Goal: Find specific page/section: Find specific page/section

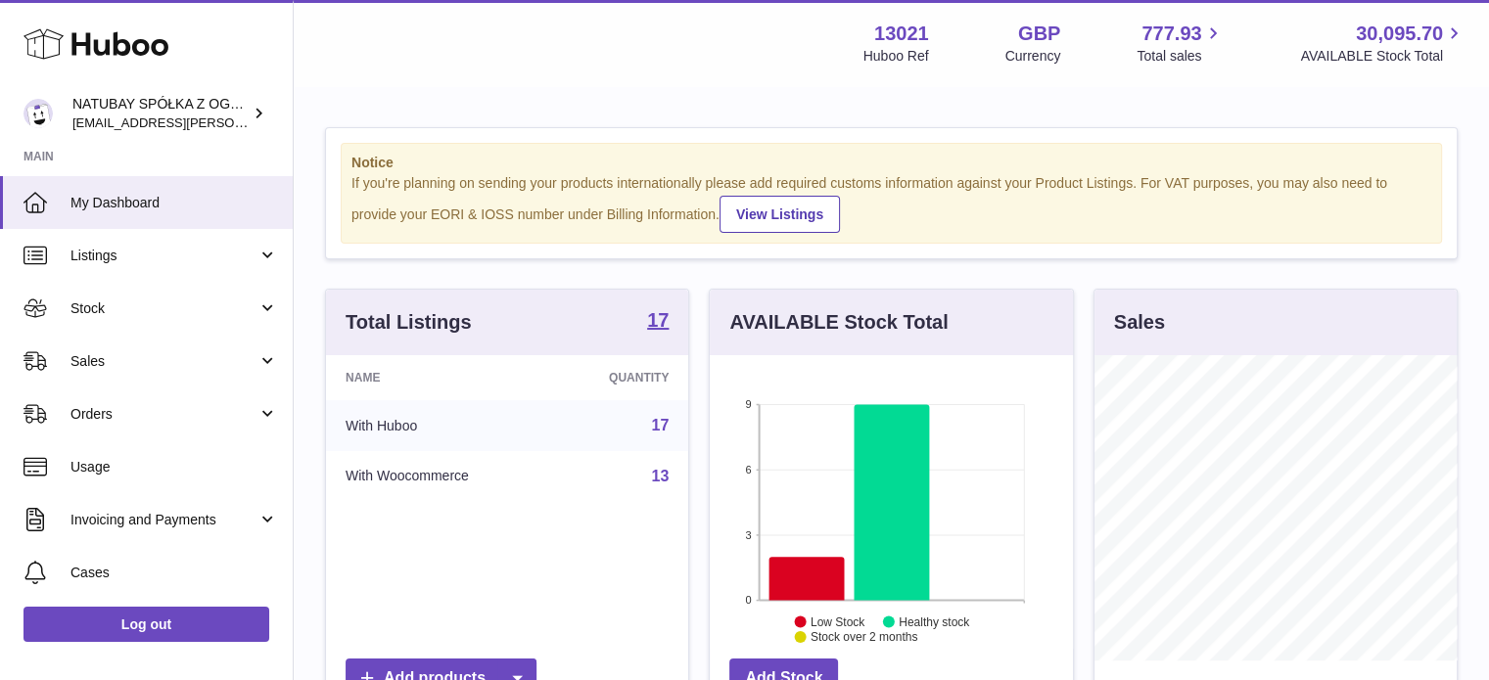
scroll to position [305, 363]
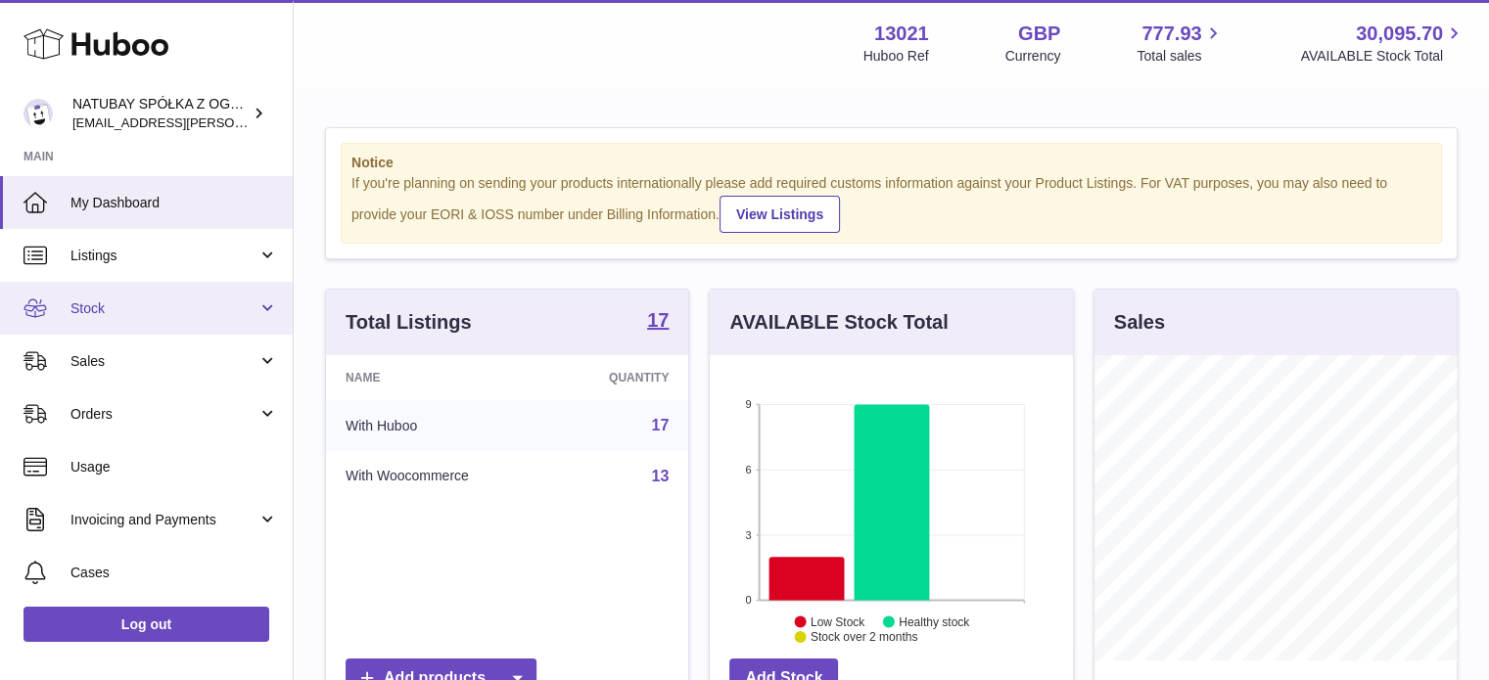
click at [180, 318] on link "Stock" at bounding box center [146, 308] width 293 height 53
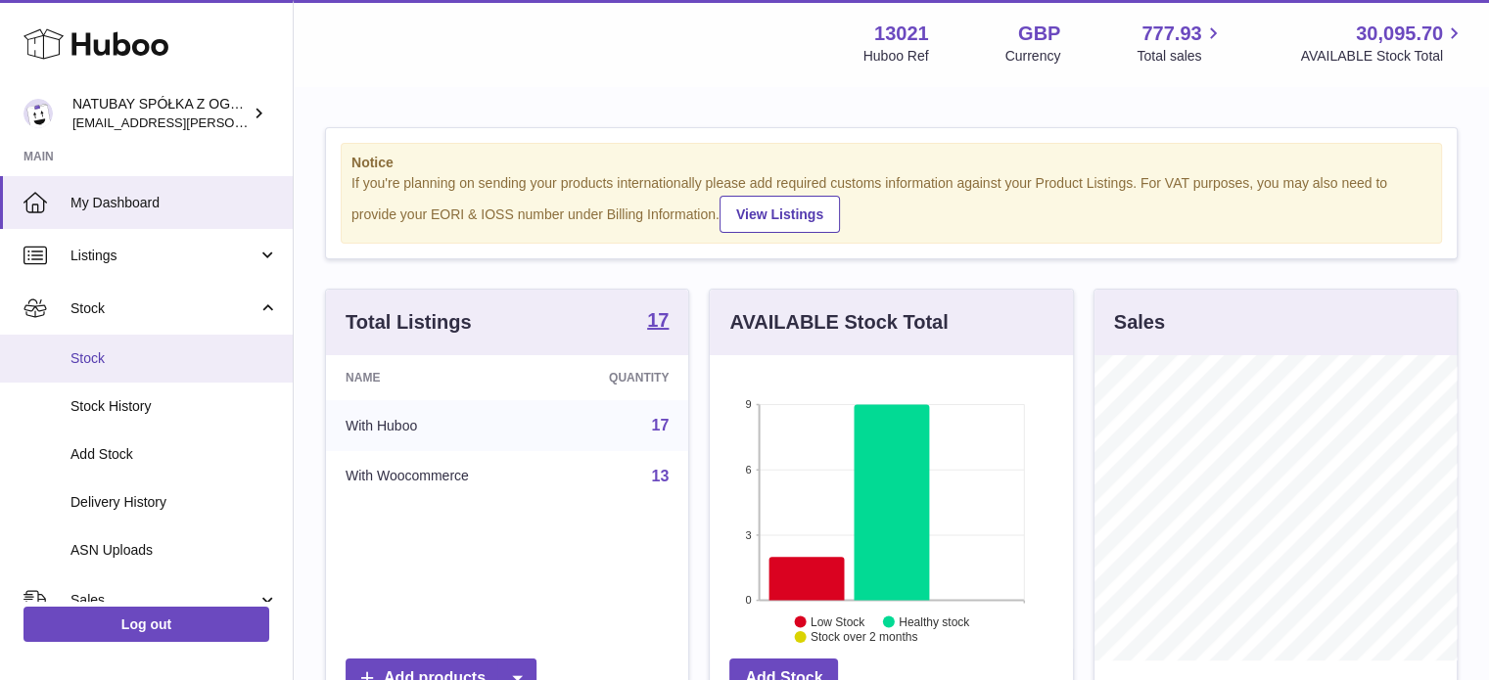
click at [164, 342] on link "Stock" at bounding box center [146, 359] width 293 height 48
